Goal: Task Accomplishment & Management: Manage account settings

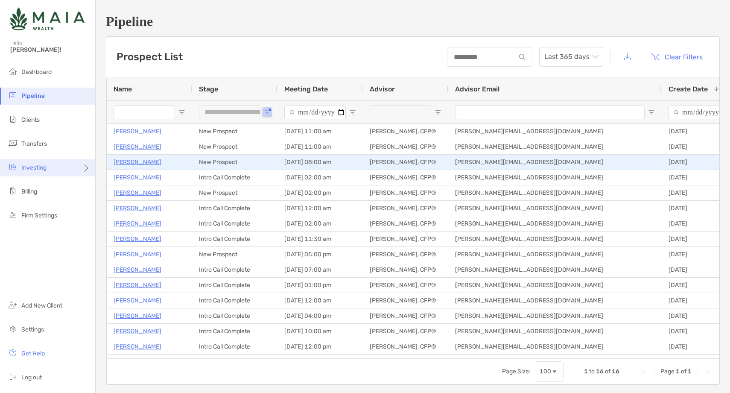
click at [47, 175] on div "Investing" at bounding box center [47, 167] width 95 height 17
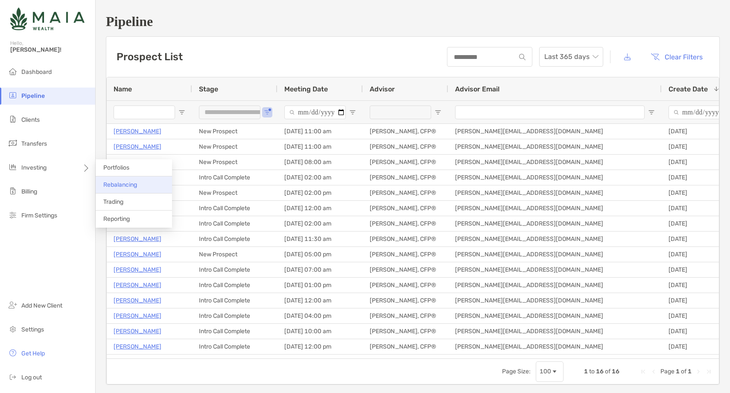
click at [132, 189] on li "Rebalancing" at bounding box center [134, 184] width 76 height 17
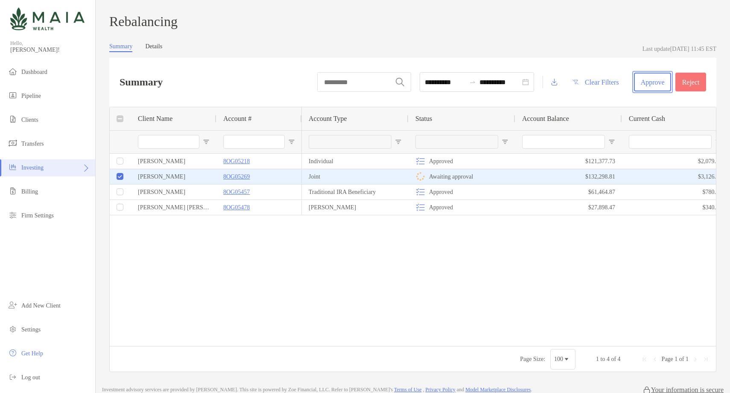
click at [651, 87] on button "Approve" at bounding box center [652, 82] width 37 height 19
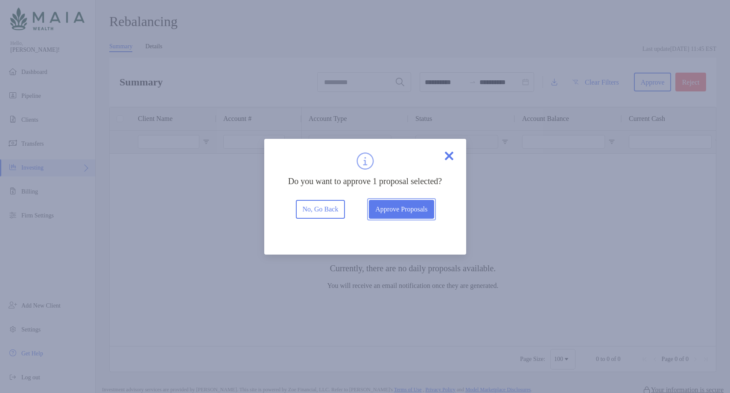
click at [393, 218] on button "Approve Proposals" at bounding box center [401, 209] width 65 height 19
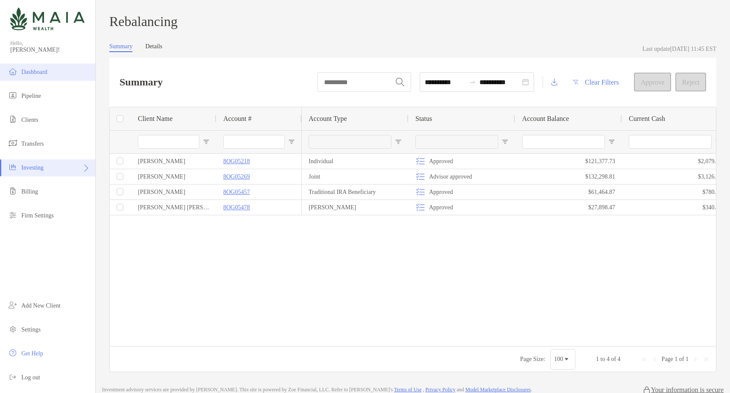
click at [58, 68] on li "Dashboard" at bounding box center [47, 72] width 95 height 17
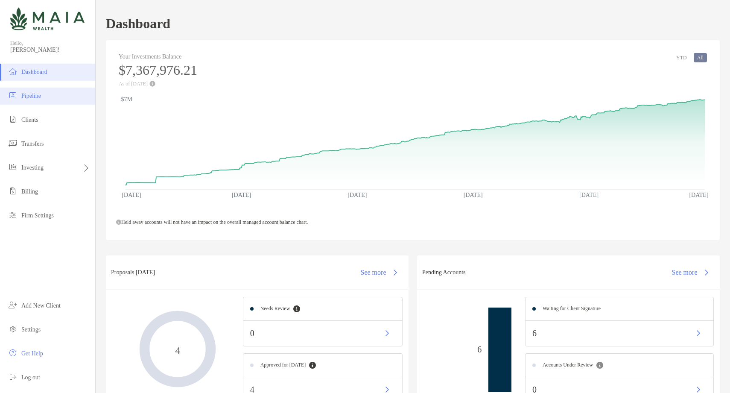
click at [51, 95] on li "Pipeline" at bounding box center [47, 95] width 95 height 17
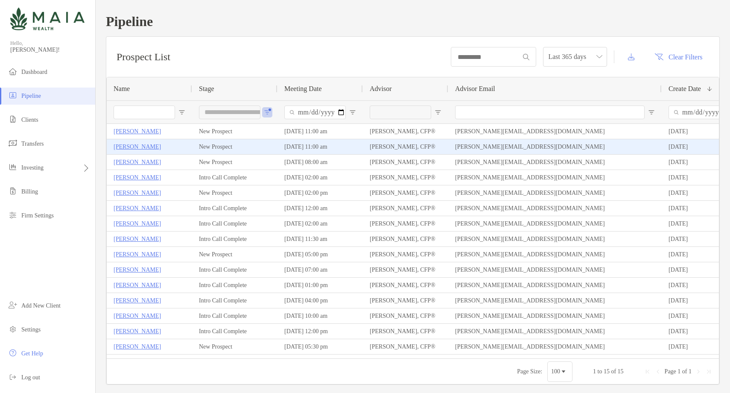
click at [147, 146] on p "[PERSON_NAME]" at bounding box center [137, 146] width 47 height 11
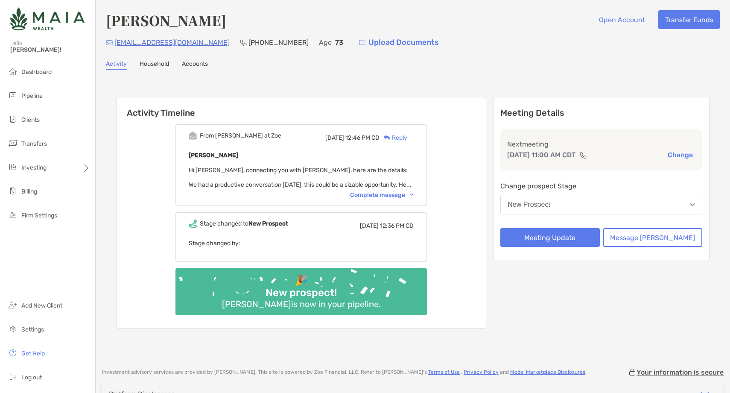
click at [401, 187] on span "Hi [PERSON_NAME], connecting you with [PERSON_NAME], here are the details: We h…" at bounding box center [300, 177] width 223 height 22
click at [394, 195] on div "Complete message" at bounding box center [382, 194] width 64 height 7
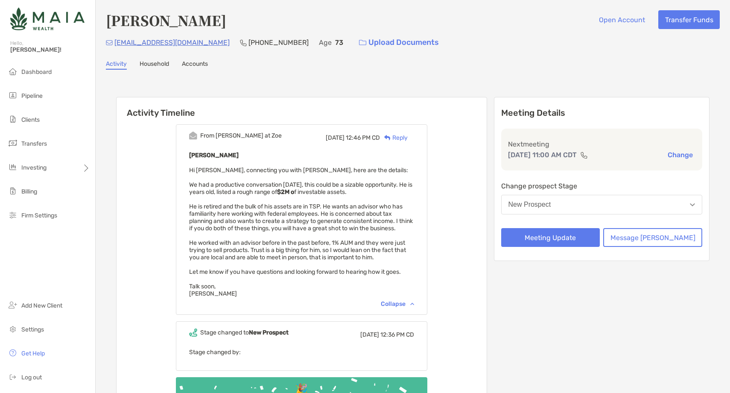
click at [174, 16] on h4 "[PERSON_NAME]" at bounding box center [166, 20] width 120 height 20
copy h4 "[PERSON_NAME]"
